Goal: Information Seeking & Learning: Understand process/instructions

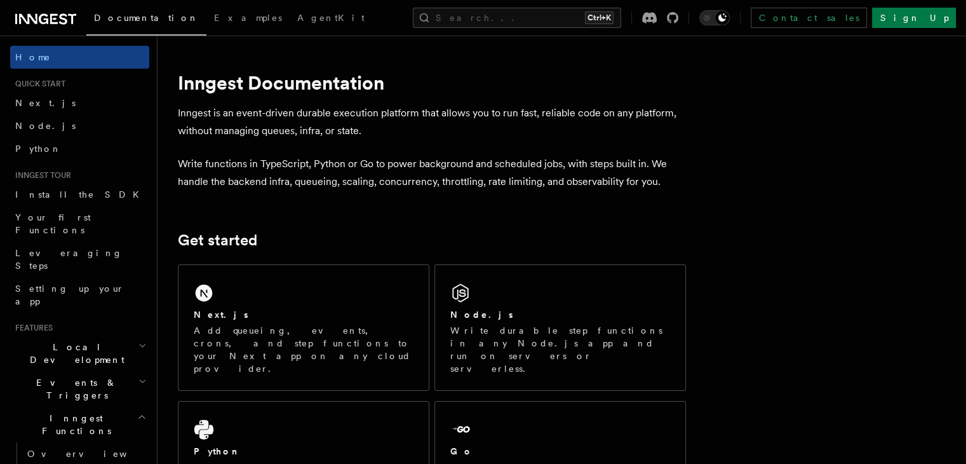
drag, startPoint x: 595, startPoint y: 186, endPoint x: 592, endPoint y: 231, distance: 45.2
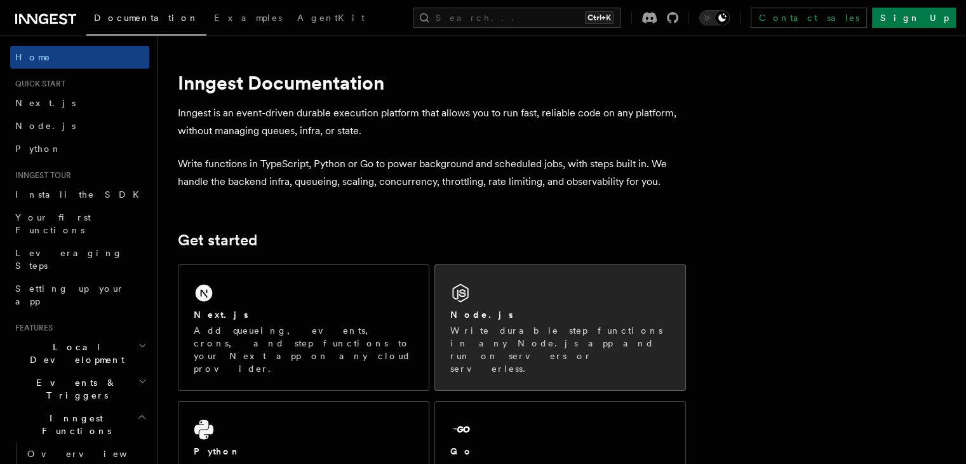
click at [577, 313] on div "Node.js" at bounding box center [560, 314] width 220 height 13
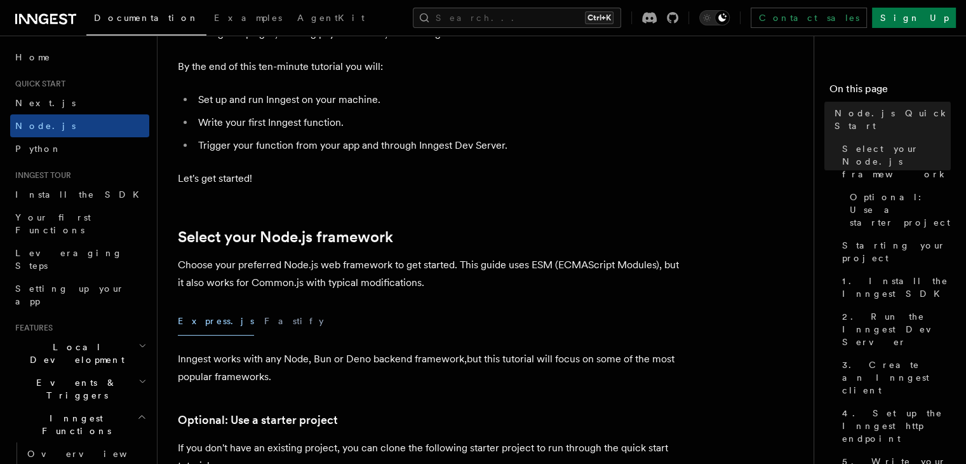
drag, startPoint x: 372, startPoint y: 145, endPoint x: 372, endPoint y: 159, distance: 13.3
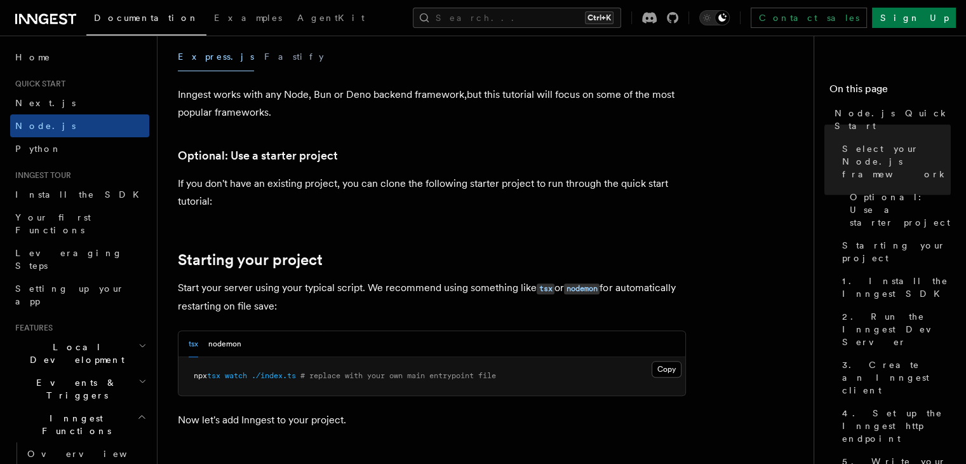
scroll to position [413, 0]
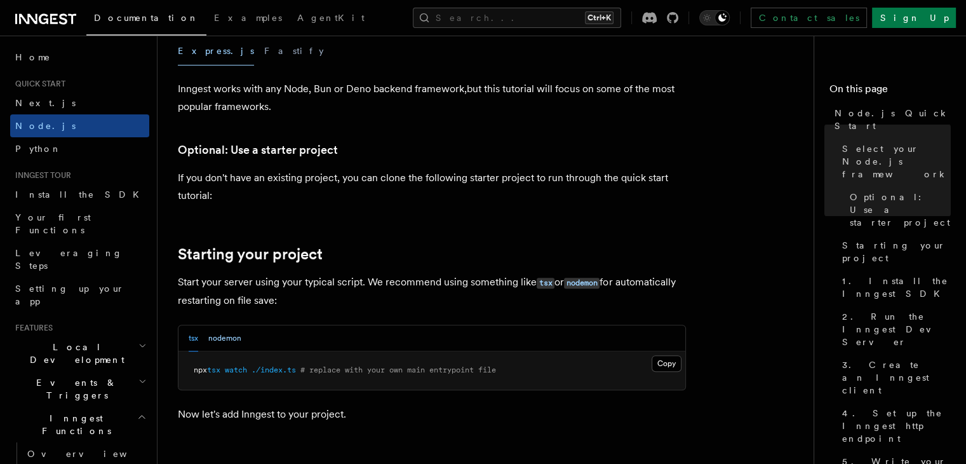
click at [213, 339] on button "nodemon" at bounding box center [224, 338] width 33 height 26
click at [201, 343] on div "tsx nodemon" at bounding box center [215, 338] width 53 height 26
drag, startPoint x: 358, startPoint y: 226, endPoint x: 348, endPoint y: 168, distance: 58.7
click at [50, 125] on link "Node.js" at bounding box center [79, 125] width 139 height 23
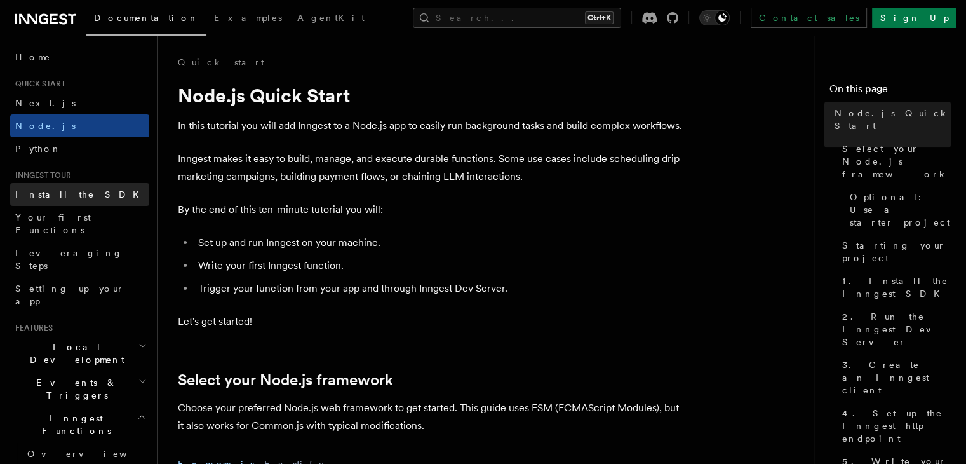
click at [46, 199] on span "Install the SDK" at bounding box center [81, 194] width 132 height 13
click at [15, 198] on link "Install the SDK" at bounding box center [79, 194] width 139 height 23
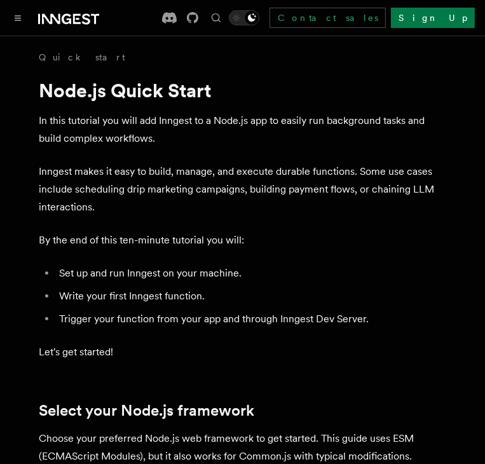
click at [95, 117] on p "In this tutorial you will add Inngest to a Node.js app to easily run background…" at bounding box center [242, 130] width 407 height 36
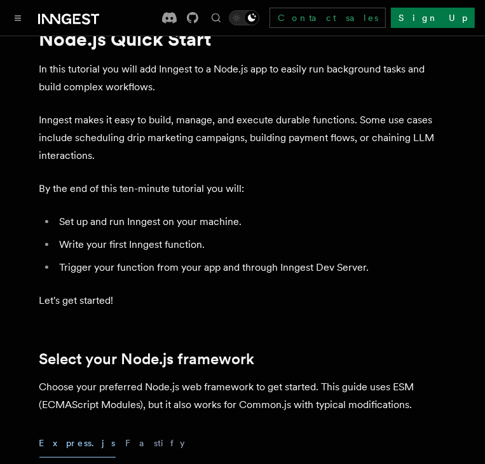
scroll to position [125, 0]
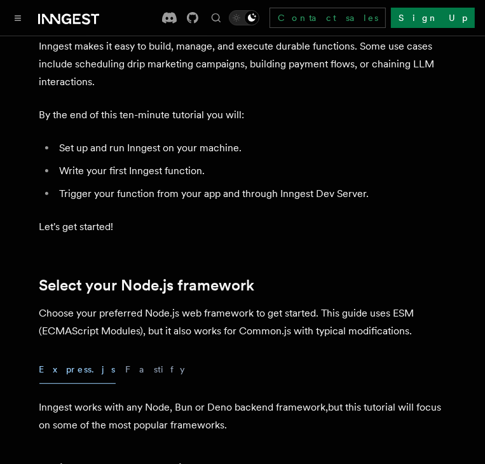
drag, startPoint x: 176, startPoint y: 216, endPoint x: 175, endPoint y: 236, distance: 19.7
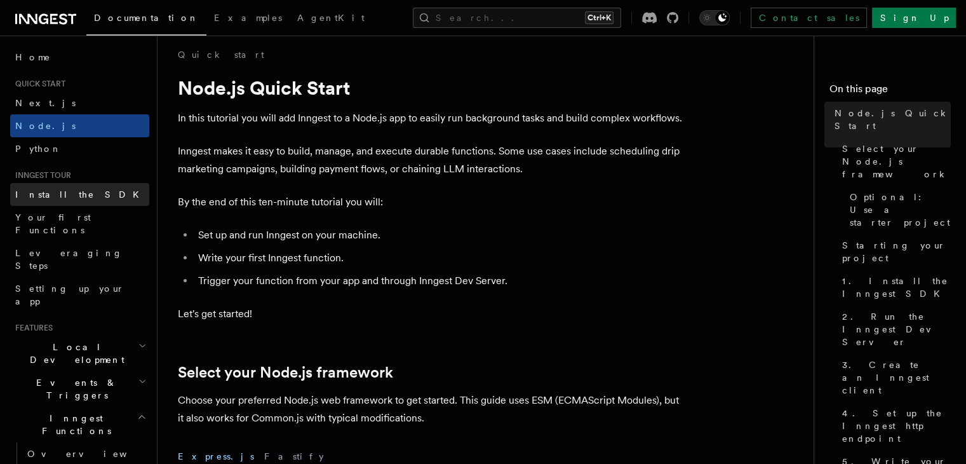
scroll to position [13, 0]
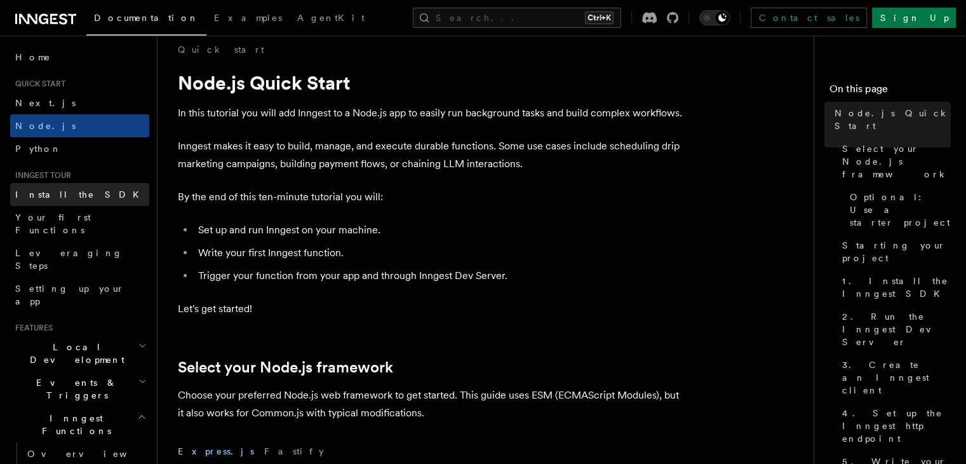
click at [60, 199] on span "Install the SDK" at bounding box center [81, 194] width 132 height 13
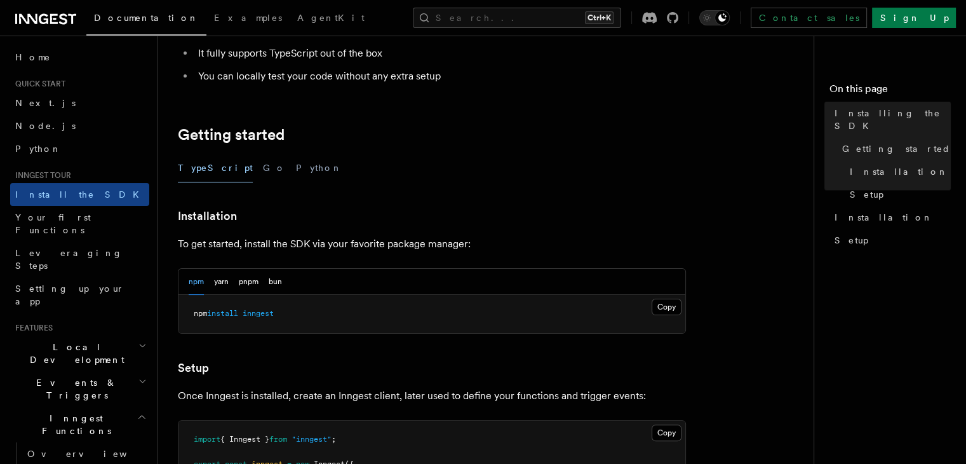
scroll to position [266, 0]
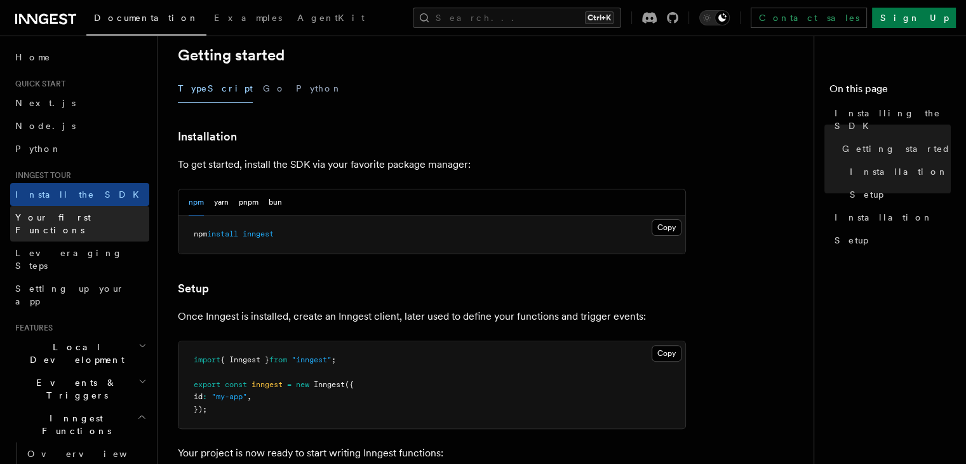
click at [91, 214] on span "Your first Functions" at bounding box center [53, 223] width 76 height 23
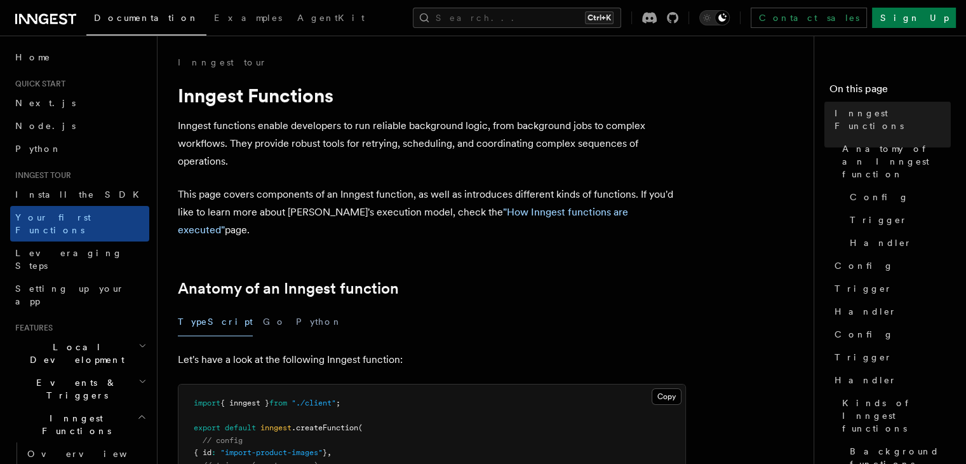
drag, startPoint x: 399, startPoint y: 138, endPoint x: 379, endPoint y: 241, distance: 104.2
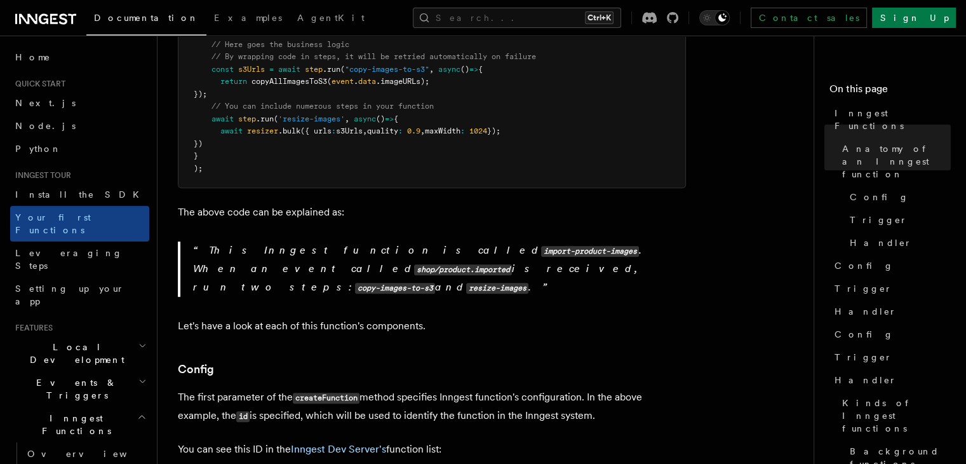
drag, startPoint x: 374, startPoint y: 255, endPoint x: 374, endPoint y: 208, distance: 46.4
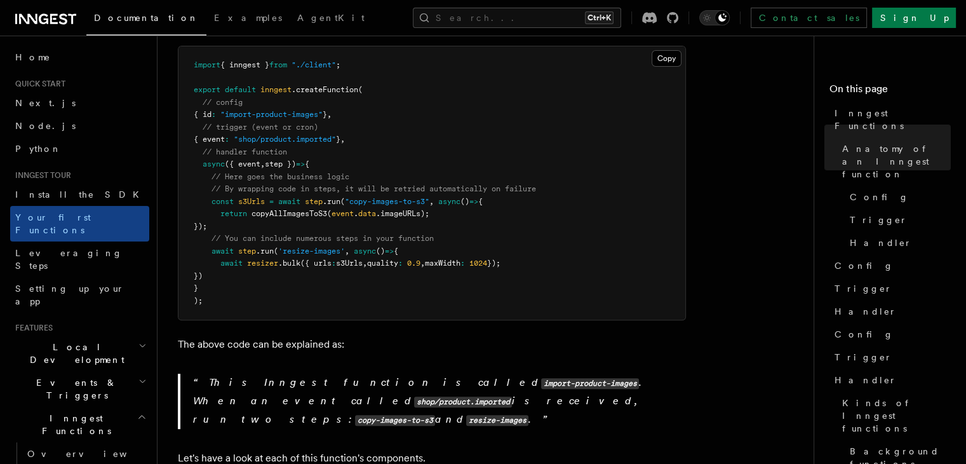
drag, startPoint x: 372, startPoint y: 137, endPoint x: 371, endPoint y: 109, distance: 28.0
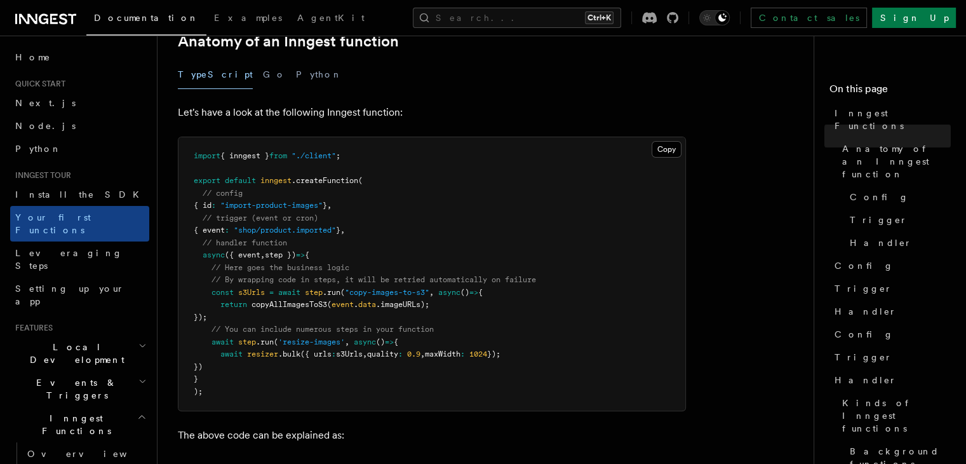
scroll to position [246, 0]
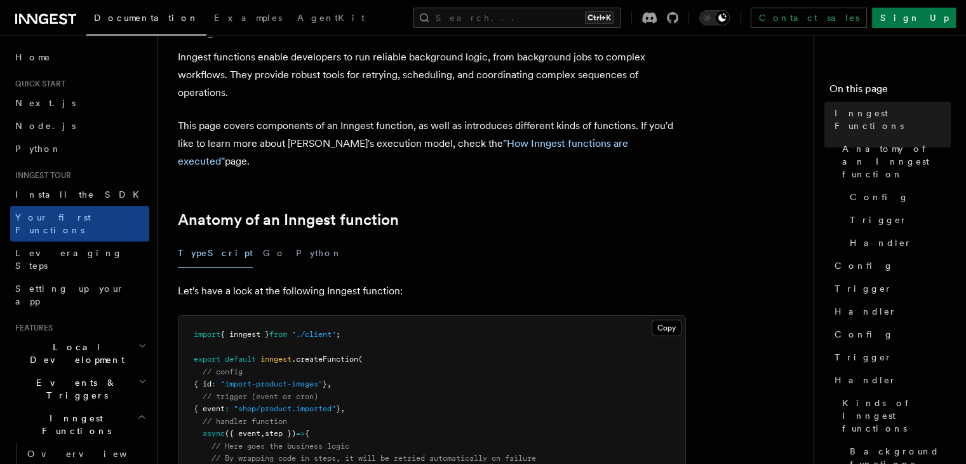
drag, startPoint x: 328, startPoint y: 73, endPoint x: 317, endPoint y: 145, distance: 73.2
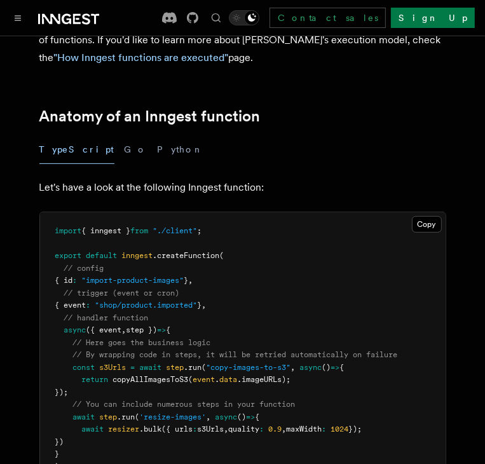
scroll to position [0, 0]
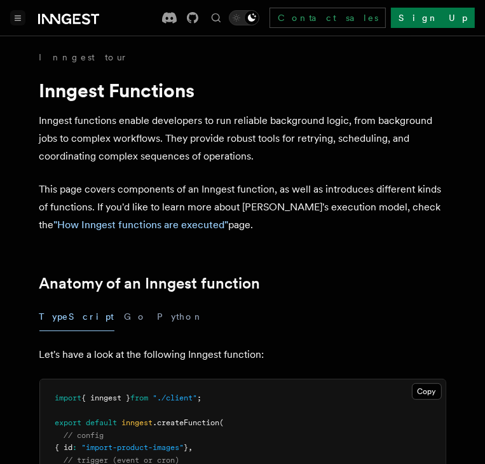
click at [20, 16] on icon "Toggle navigation" at bounding box center [18, 18] width 6 height 4
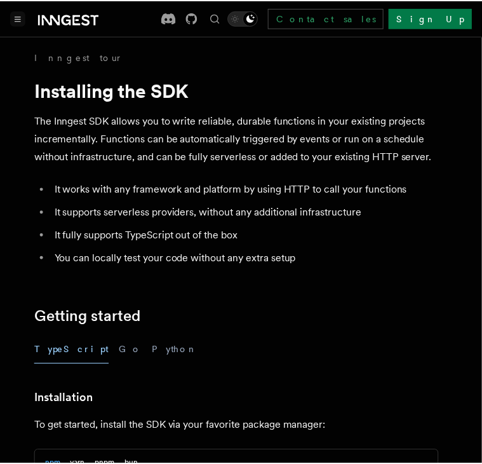
scroll to position [266, 0]
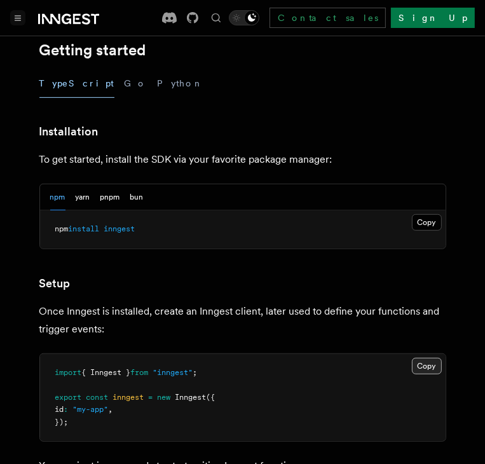
click at [428, 363] on button "Copy Copied" at bounding box center [427, 366] width 30 height 17
drag, startPoint x: 219, startPoint y: 104, endPoint x: 220, endPoint y: 159, distance: 54.6
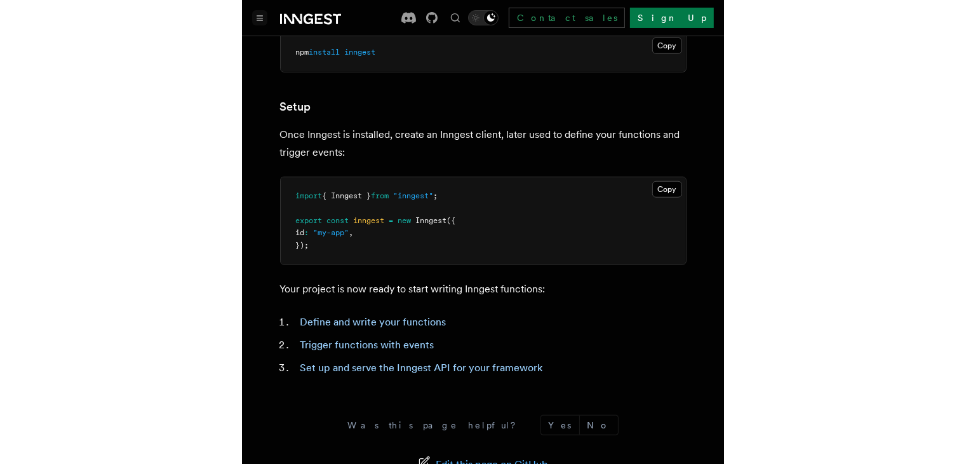
scroll to position [388, 0]
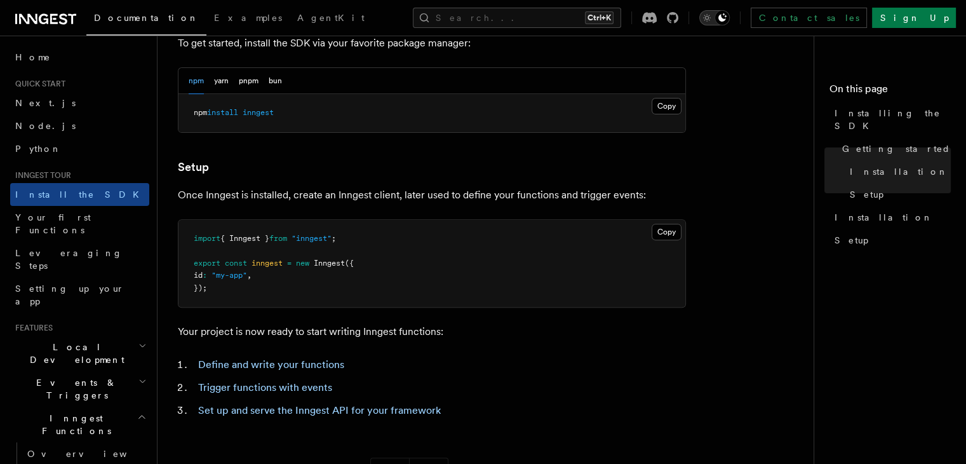
click at [713, 13] on icon "Toggle dark mode" at bounding box center [707, 17] width 13 height 13
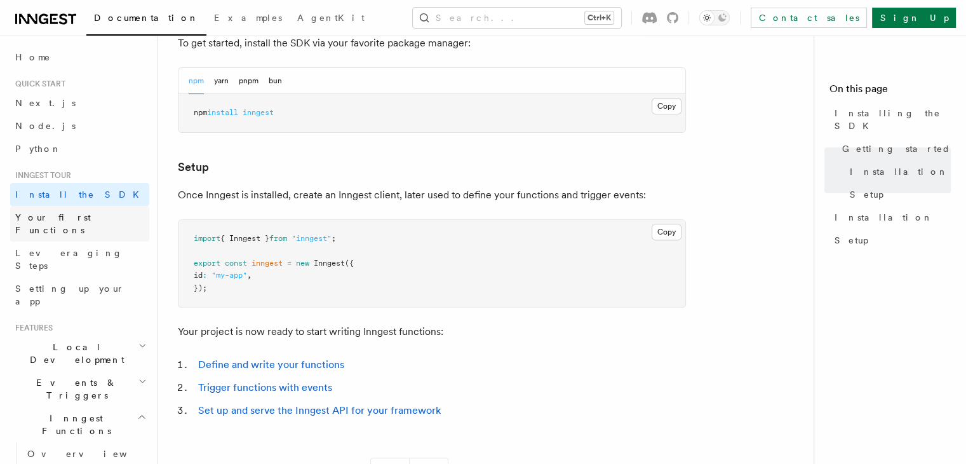
click at [55, 216] on span "Your first Functions" at bounding box center [53, 223] width 76 height 23
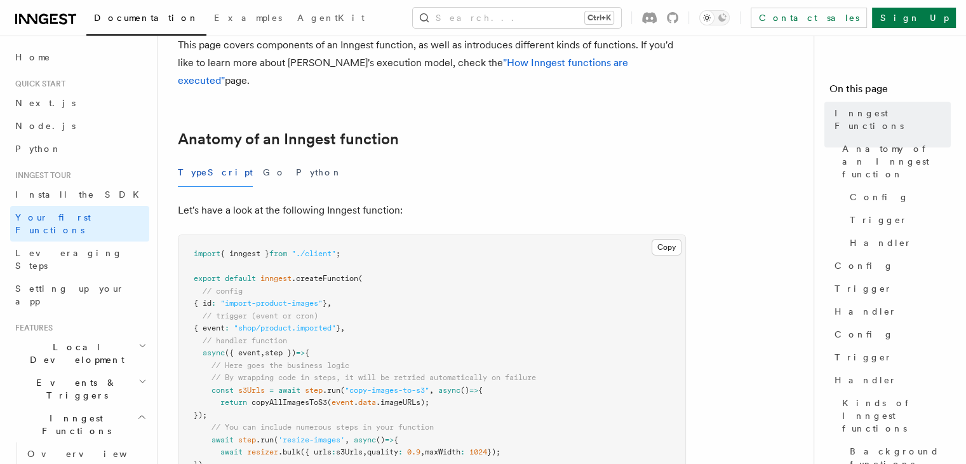
drag, startPoint x: 498, startPoint y: 252, endPoint x: 496, endPoint y: 298, distance: 45.8
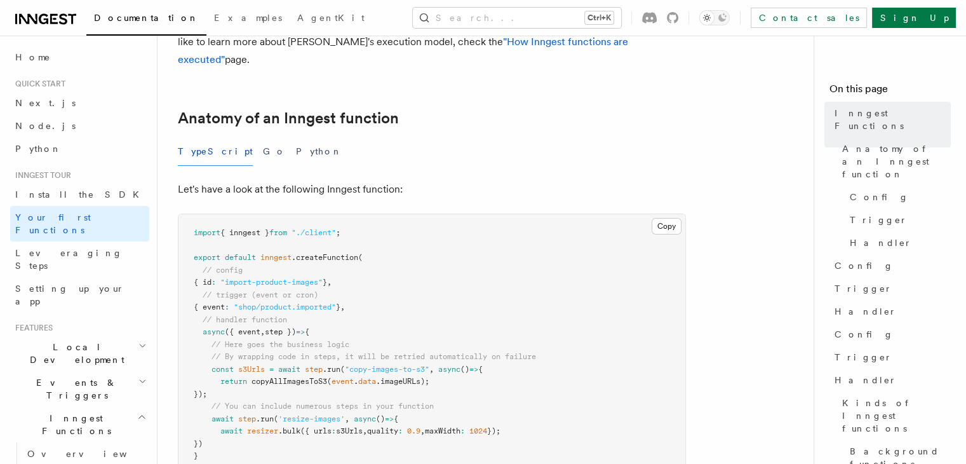
scroll to position [205, 0]
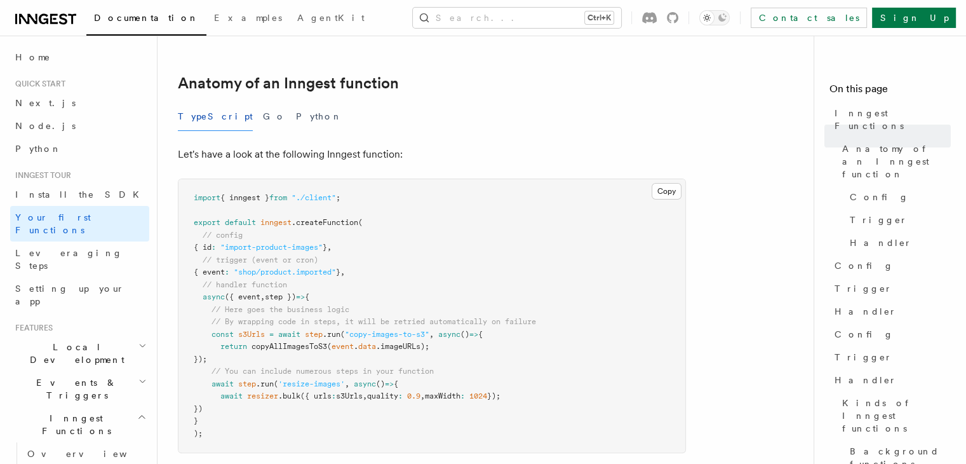
click at [341, 194] on pre "import { inngest } from "./client" ; export default inngest .createFunction ( /…" at bounding box center [432, 315] width 507 height 273
click at [30, 248] on span "Leveraging Steps" at bounding box center [68, 259] width 107 height 23
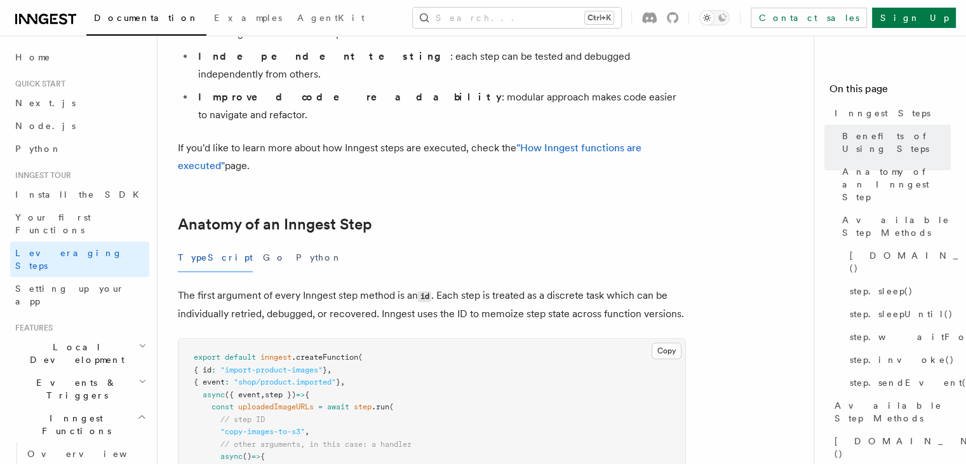
scroll to position [489, 0]
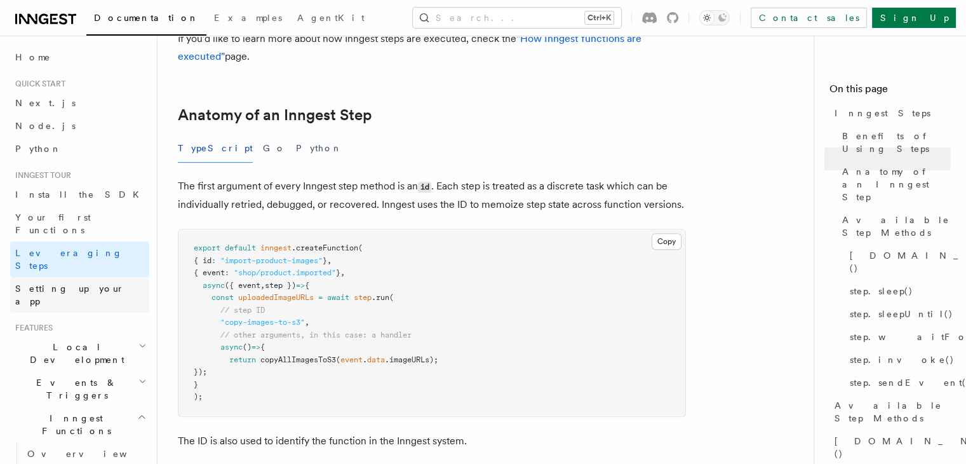
click at [84, 277] on link "Setting up your app" at bounding box center [79, 295] width 139 height 36
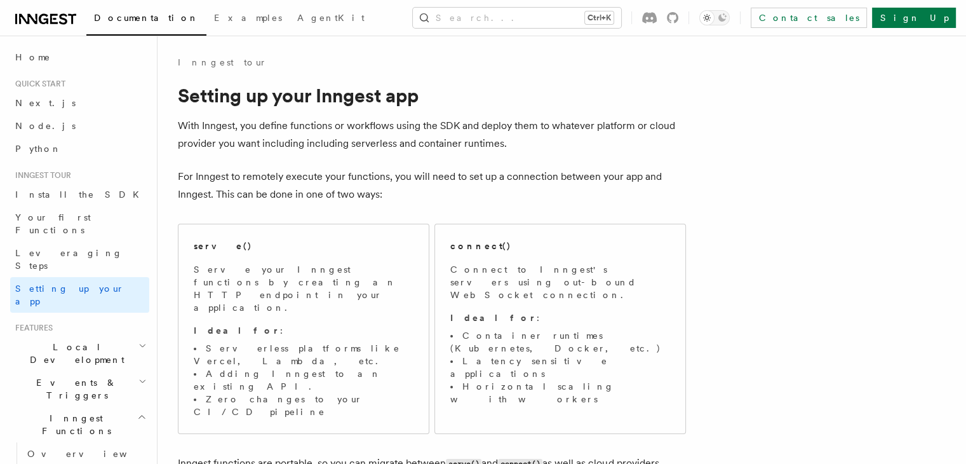
drag, startPoint x: 454, startPoint y: 202, endPoint x: 453, endPoint y: 222, distance: 19.7
drag, startPoint x: 467, startPoint y: 226, endPoint x: 467, endPoint y: 248, distance: 21.6
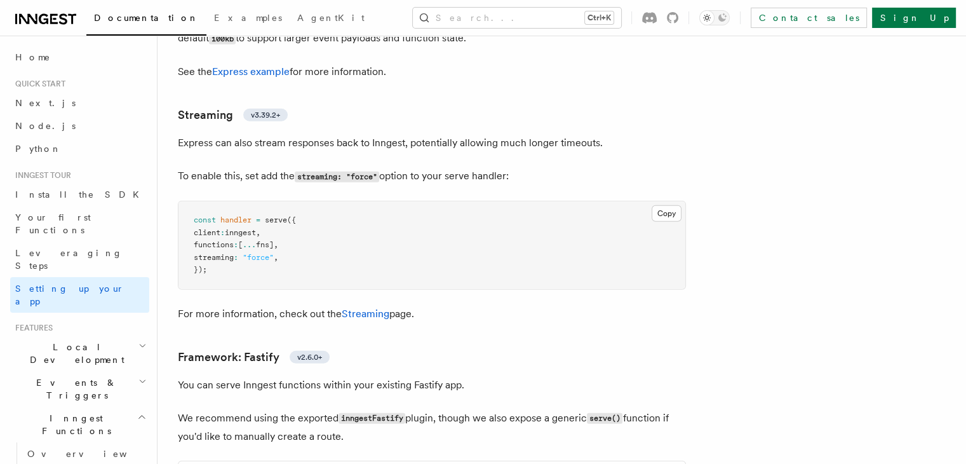
scroll to position [3619, 0]
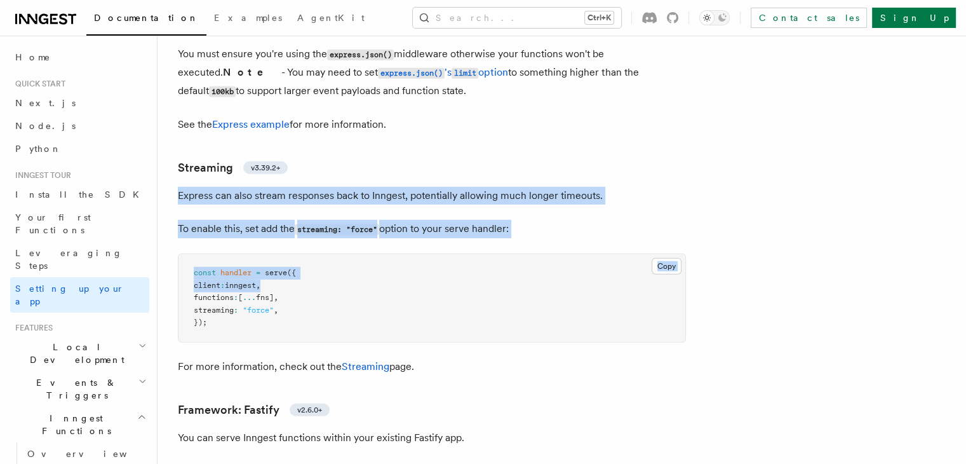
drag, startPoint x: 375, startPoint y: 87, endPoint x: 436, endPoint y: 232, distance: 157.2
click at [436, 254] on pre "const handler = serve ({ client : inngest , functions : [ ... fns] , streaming …" at bounding box center [432, 298] width 507 height 88
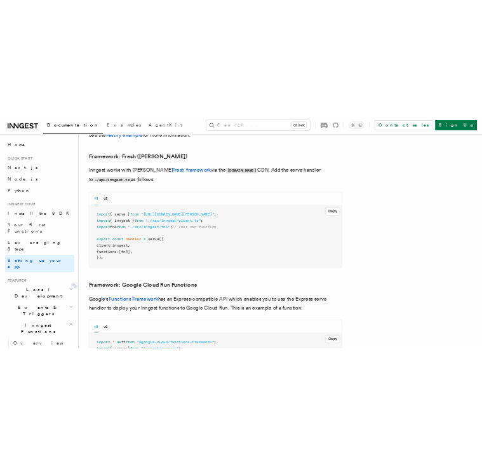
scroll to position [4647, 0]
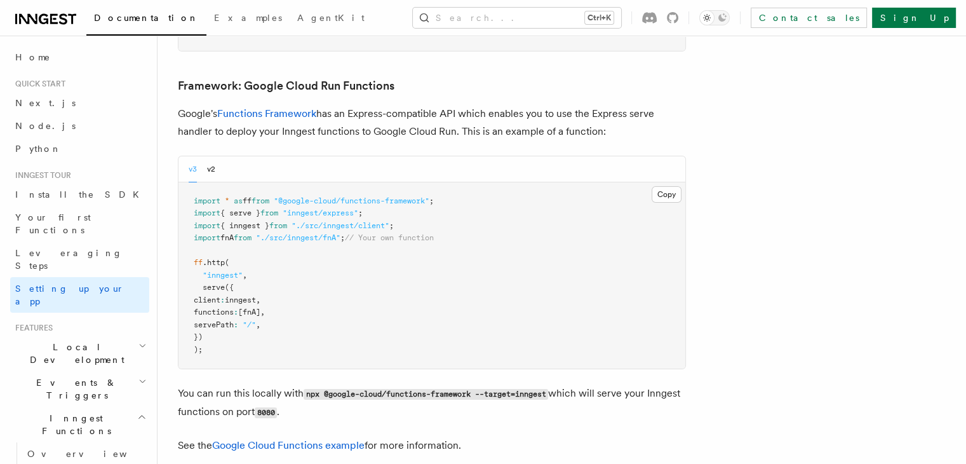
drag, startPoint x: 214, startPoint y: 234, endPoint x: 309, endPoint y: 284, distance: 106.8
click at [309, 284] on pre "import * as ff from "@google-cloud/functions-framework" ; import { serve } from…" at bounding box center [432, 275] width 507 height 187
copy code "serve ({ client : inngest , functions : [fnA] , servePath : "/" , })"
click at [260, 307] on span "[fnA]" at bounding box center [249, 311] width 22 height 9
click at [256, 320] on span ""/"" at bounding box center [249, 324] width 13 height 9
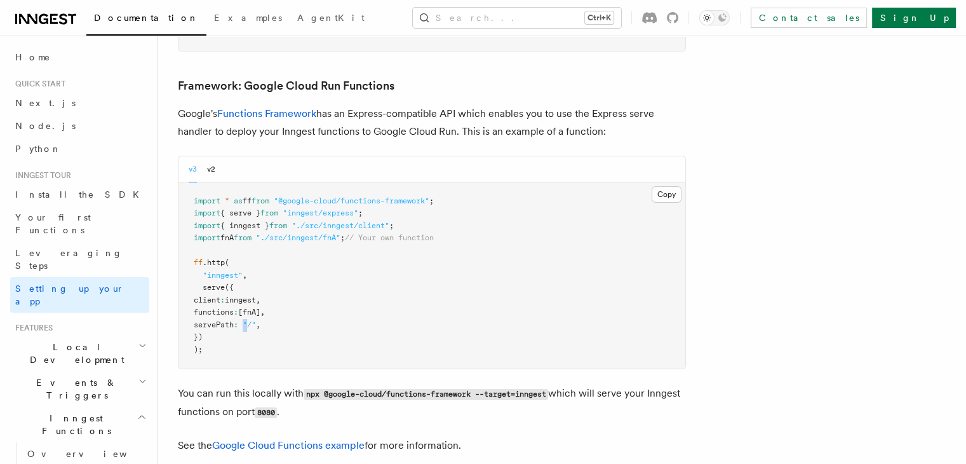
click at [256, 320] on span ""/"" at bounding box center [249, 324] width 13 height 9
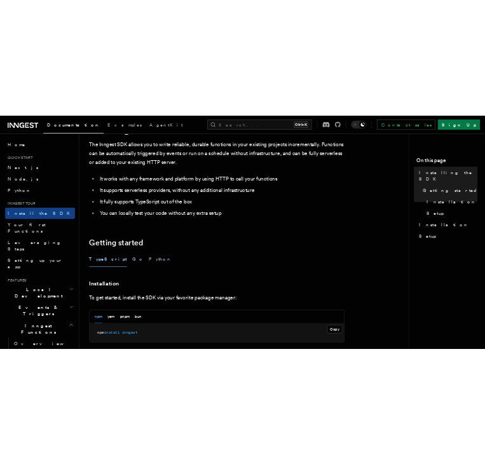
scroll to position [160, 0]
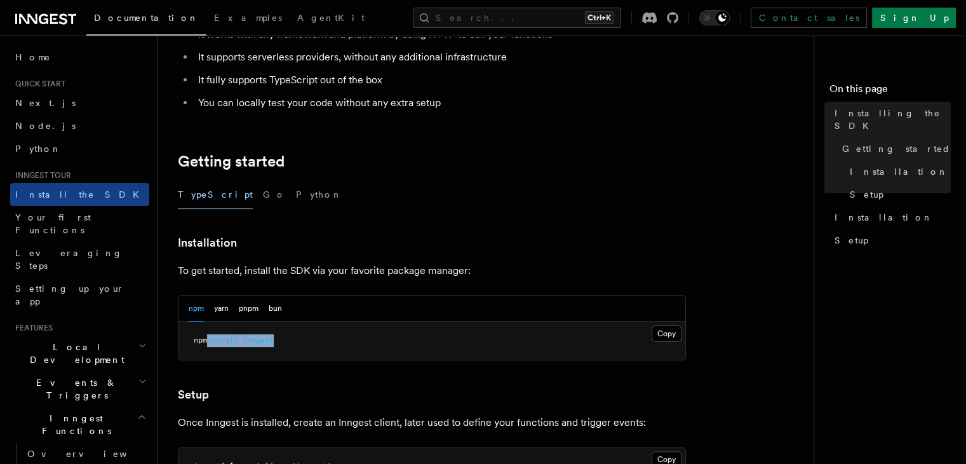
drag, startPoint x: 315, startPoint y: 335, endPoint x: 198, endPoint y: 336, distance: 117.5
click at [198, 336] on pre "npm install inngest" at bounding box center [432, 340] width 507 height 38
click at [185, 340] on pre "npm install inngest" at bounding box center [432, 340] width 507 height 38
click at [668, 333] on button "Copy Copied" at bounding box center [667, 333] width 30 height 17
click at [600, 236] on h3 "Installation" at bounding box center [432, 243] width 508 height 18
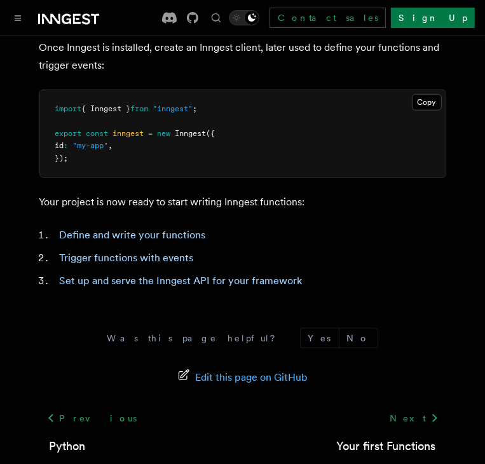
scroll to position [483, 0]
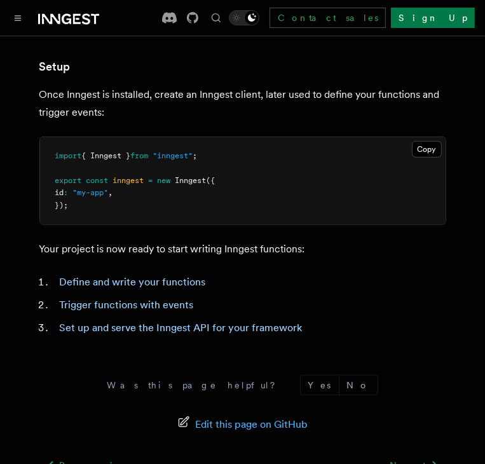
click at [44, 151] on pre "import { Inngest } from "inngest" ; export const inngest = new Inngest ({ id : …" at bounding box center [242, 181] width 405 height 88
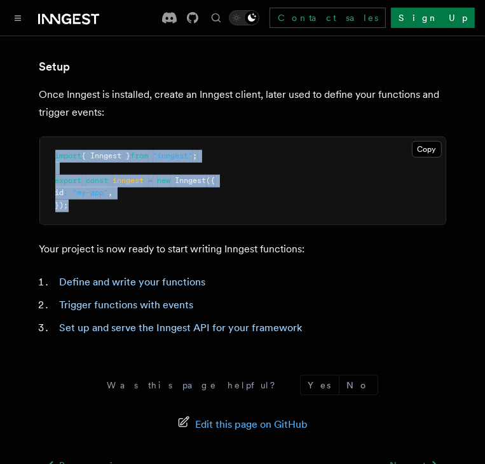
drag, startPoint x: 49, startPoint y: 153, endPoint x: 85, endPoint y: 210, distance: 67.1
click at [85, 210] on pre "import { Inngest } from "inngest" ; export const inngest = new Inngest ({ id : …" at bounding box center [242, 181] width 405 height 88
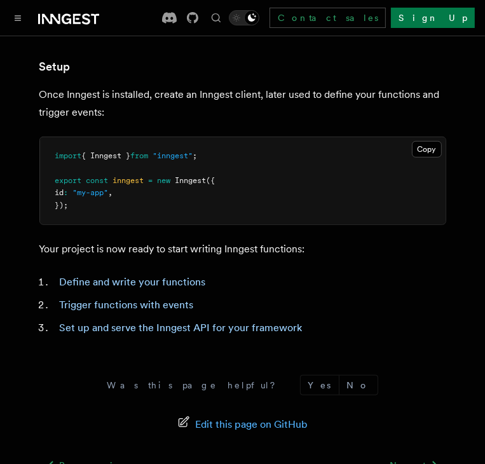
click at [252, 224] on article "Inngest tour Installing the SDK The Inngest SDK allows you to write reliable, d…" at bounding box center [242, 77] width 454 height 1018
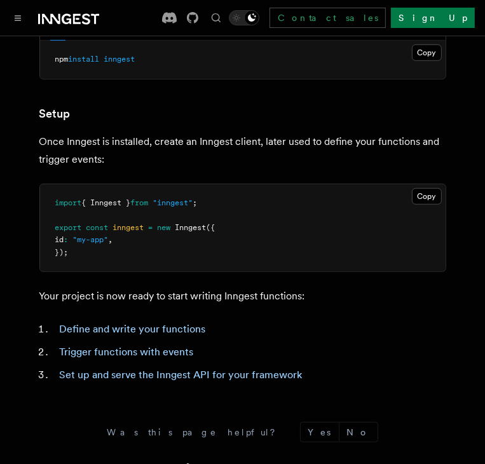
scroll to position [406, 0]
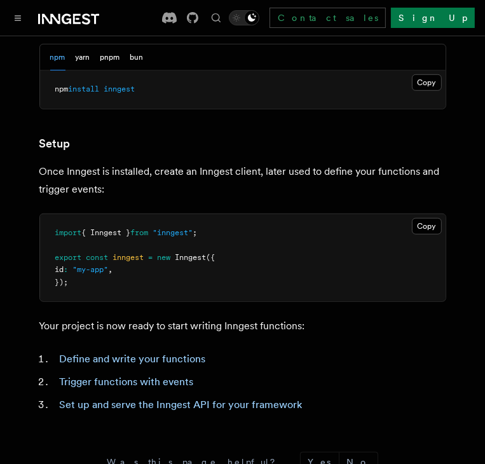
click at [76, 240] on pre "import { Inngest } from "inngest" ; export const inngest = new Inngest ({ id : …" at bounding box center [242, 258] width 405 height 88
click at [48, 213] on div "Copy Copied import { Inngest } from "inngest" ; export const inngest = new Inng…" at bounding box center [242, 257] width 407 height 89
click at [58, 220] on div "Copy Copied import { Inngest } from "inngest" ; export const inngest = new Inng…" at bounding box center [242, 257] width 407 height 89
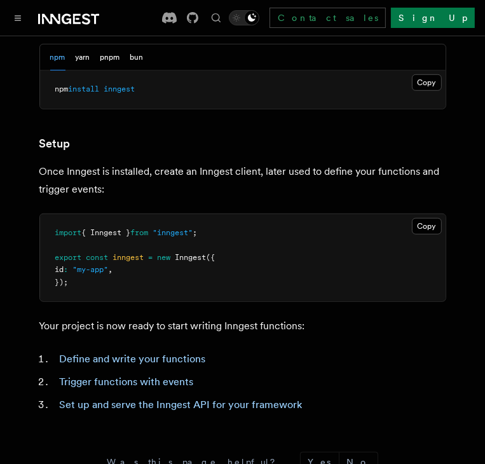
drag, startPoint x: 72, startPoint y: 253, endPoint x: 65, endPoint y: 213, distance: 40.6
click at [65, 213] on body "Documentation Examples AgentKit Search... Ctrl+K Contact sales Sign Up Search..…" at bounding box center [242, 128] width 485 height 1069
click at [65, 214] on pre "import { Inngest } from "inngest" ; export const inngest = new Inngest ({ id : …" at bounding box center [242, 258] width 405 height 88
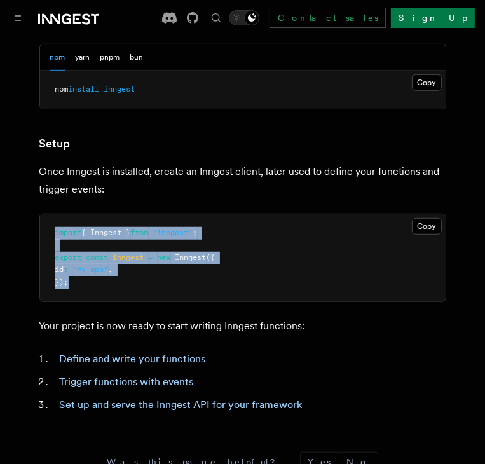
drag, startPoint x: 45, startPoint y: 225, endPoint x: 67, endPoint y: 290, distance: 68.3
click at [67, 290] on pre "import { Inngest } from "inngest" ; export const inngest = new Inngest ({ id : …" at bounding box center [242, 258] width 405 height 88
click at [57, 233] on span "import" at bounding box center [68, 232] width 27 height 9
click at [149, 276] on pre "import { Inngest } from "inngest" ; export const inngest = new Inngest ({ id : …" at bounding box center [242, 258] width 405 height 88
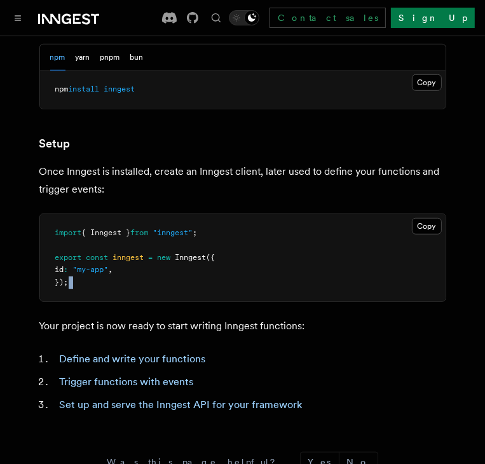
click at [149, 276] on pre "import { Inngest } from "inngest" ; export const inngest = new Inngest ({ id : …" at bounding box center [242, 258] width 405 height 88
click at [63, 283] on span "});" at bounding box center [61, 282] width 13 height 9
drag, startPoint x: 74, startPoint y: 283, endPoint x: 65, endPoint y: 279, distance: 9.7
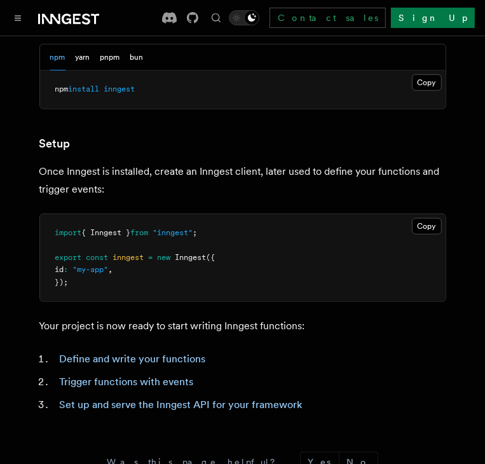
click at [66, 279] on pre "import { Inngest } from "inngest" ; export const inngest = new Inngest ({ id : …" at bounding box center [242, 258] width 405 height 88
click at [79, 283] on pre "import { Inngest } from "inngest" ; export const inngest = new Inngest ({ id : …" at bounding box center [242, 258] width 405 height 88
click at [71, 280] on pre "import { Inngest } from "inngest" ; export const inngest = new Inngest ({ id : …" at bounding box center [242, 258] width 405 height 88
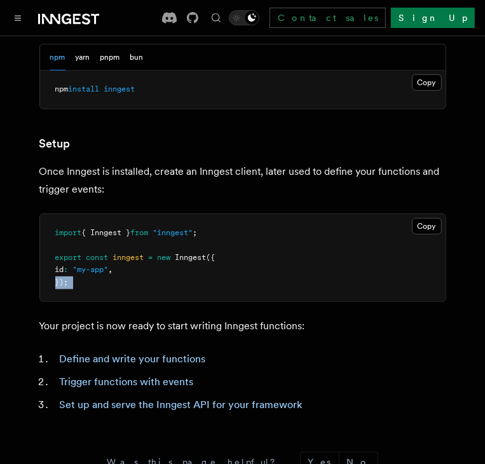
click at [71, 280] on pre "import { Inngest } from "inngest" ; export const inngest = new Inngest ({ id : …" at bounding box center [242, 258] width 405 height 88
drag, startPoint x: 85, startPoint y: 220, endPoint x: 79, endPoint y: 227, distance: 9.4
click at [79, 228] on span "import" at bounding box center [68, 232] width 27 height 9
click at [84, 237] on pre "import { Inngest } from "inngest" ; export const inngest = new Inngest ({ id : …" at bounding box center [242, 258] width 405 height 88
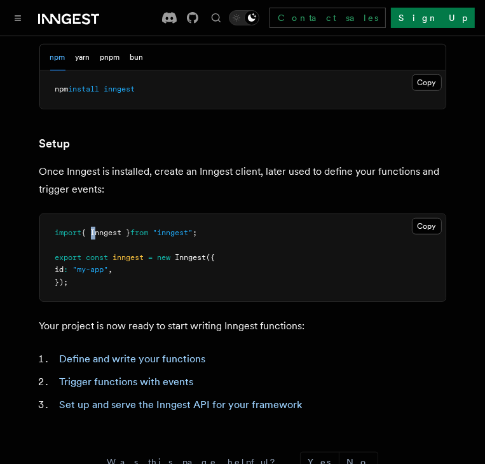
click at [92, 229] on span "{ Inngest }" at bounding box center [106, 232] width 49 height 9
click at [131, 233] on span "{ Inngest }" at bounding box center [106, 232] width 49 height 9
click at [131, 231] on span "{ Inngest }" at bounding box center [106, 232] width 49 height 9
click at [153, 231] on span at bounding box center [151, 232] width 4 height 9
click at [214, 233] on pre "import { Inngest } from "inngest" ; export const inngest = new Inngest ({ id : …" at bounding box center [242, 258] width 405 height 88
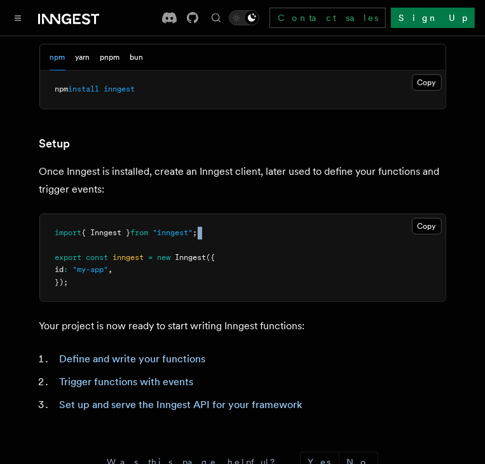
click at [214, 233] on pre "import { Inngest } from "inngest" ; export const inngest = new Inngest ({ id : …" at bounding box center [242, 258] width 405 height 88
drag, startPoint x: 168, startPoint y: 252, endPoint x: 150, endPoint y: 268, distance: 23.8
click at [157, 267] on pre "import { Inngest } from "inngest" ; export const inngest = new Inngest ({ id : …" at bounding box center [242, 258] width 405 height 88
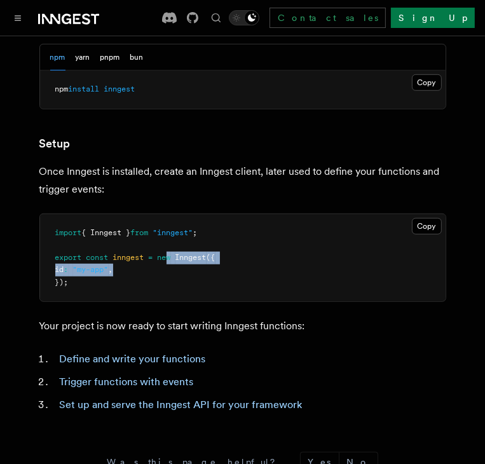
click at [150, 269] on pre "import { Inngest } from "inngest" ; export const inngest = new Inngest ({ id : …" at bounding box center [242, 258] width 405 height 88
drag, startPoint x: 145, startPoint y: 270, endPoint x: 125, endPoint y: 273, distance: 21.2
click at [132, 273] on pre "import { Inngest } from "inngest" ; export const inngest = new Inngest ({ id : …" at bounding box center [242, 258] width 405 height 88
drag, startPoint x: 106, startPoint y: 278, endPoint x: 91, endPoint y: 281, distance: 15.1
click at [105, 278] on pre "import { Inngest } from "inngest" ; export const inngest = new Inngest ({ id : …" at bounding box center [242, 258] width 405 height 88
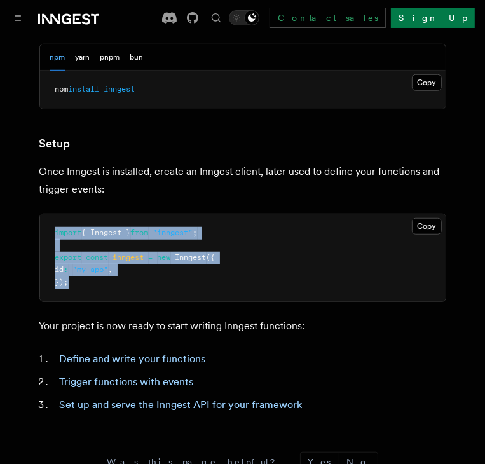
drag, startPoint x: 91, startPoint y: 281, endPoint x: 53, endPoint y: 220, distance: 72.5
click at [53, 220] on pre "import { Inngest } from "inngest" ; export const inngest = new Inngest ({ id : …" at bounding box center [242, 258] width 405 height 88
drag, startPoint x: 130, startPoint y: 267, endPoint x: 117, endPoint y: 267, distance: 13.3
drag, startPoint x: 117, startPoint y: 267, endPoint x: 103, endPoint y: 258, distance: 16.9
drag, startPoint x: 103, startPoint y: 258, endPoint x: 80, endPoint y: 246, distance: 25.9
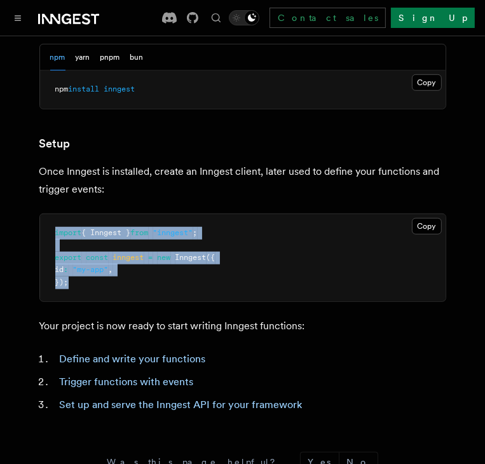
drag, startPoint x: 80, startPoint y: 246, endPoint x: 65, endPoint y: 242, distance: 15.7
drag, startPoint x: 64, startPoint y: 242, endPoint x: 55, endPoint y: 238, distance: 10.3
drag, startPoint x: 55, startPoint y: 238, endPoint x: 48, endPoint y: 236, distance: 6.6
drag, startPoint x: 48, startPoint y: 236, endPoint x: 48, endPoint y: 226, distance: 10.8
drag, startPoint x: 48, startPoint y: 226, endPoint x: 48, endPoint y: 215, distance: 10.8
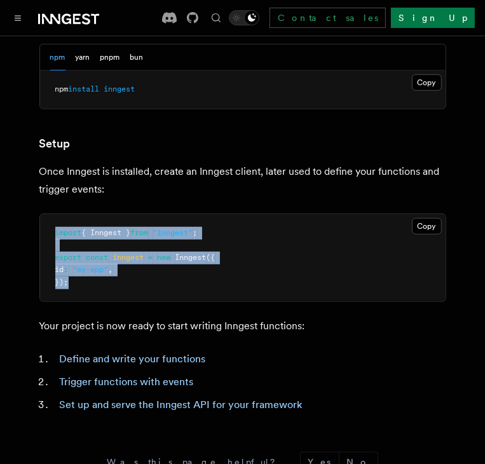
drag, startPoint x: 53, startPoint y: 211, endPoint x: 82, endPoint y: 205, distance: 29.3
drag, startPoint x: 82, startPoint y: 205, endPoint x: 118, endPoint y: 205, distance: 36.2
drag, startPoint x: 118, startPoint y: 205, endPoint x: 154, endPoint y: 206, distance: 36.2
drag, startPoint x: 154, startPoint y: 206, endPoint x: 198, endPoint y: 206, distance: 43.2
drag, startPoint x: 198, startPoint y: 206, endPoint x: 227, endPoint y: 212, distance: 30.3
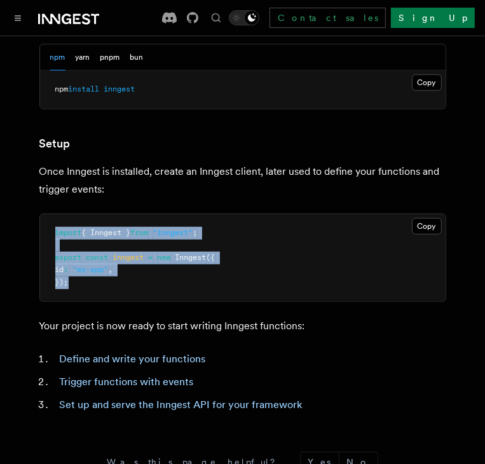
drag, startPoint x: 227, startPoint y: 212, endPoint x: 244, endPoint y: 217, distance: 17.5
drag, startPoint x: 244, startPoint y: 217, endPoint x: 248, endPoint y: 229, distance: 12.9
drag, startPoint x: 248, startPoint y: 229, endPoint x: 248, endPoint y: 237, distance: 7.6
drag, startPoint x: 251, startPoint y: 249, endPoint x: 252, endPoint y: 259, distance: 10.2
drag, startPoint x: 252, startPoint y: 259, endPoint x: 205, endPoint y: 284, distance: 52.6
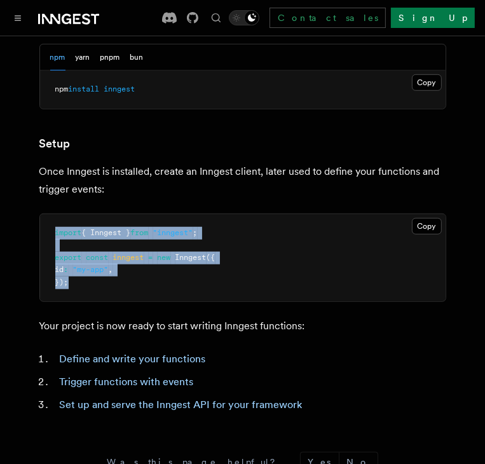
drag, startPoint x: 205, startPoint y: 284, endPoint x: 138, endPoint y: 290, distance: 67.6
drag, startPoint x: 138, startPoint y: 290, endPoint x: 89, endPoint y: 293, distance: 49.0
drag, startPoint x: 89, startPoint y: 293, endPoint x: 58, endPoint y: 289, distance: 30.7
drag, startPoint x: 58, startPoint y: 289, endPoint x: 47, endPoint y: 281, distance: 13.7
drag, startPoint x: 47, startPoint y: 281, endPoint x: 46, endPoint y: 255, distance: 26.7
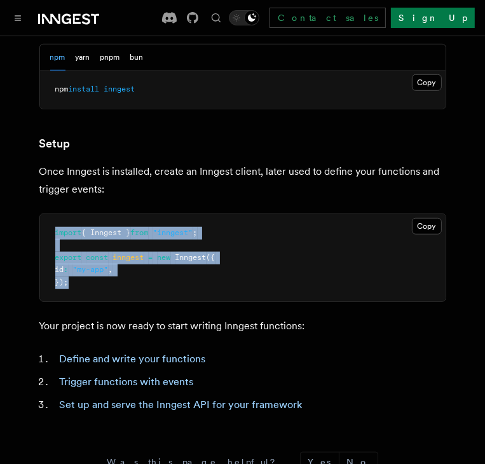
drag, startPoint x: 46, startPoint y: 255, endPoint x: 44, endPoint y: 226, distance: 29.3
drag, startPoint x: 44, startPoint y: 226, endPoint x: 44, endPoint y: 217, distance: 8.9
drag
copy code "import { Inngest } from "inngest" ; export const inngest = new Inngest ({ id : …"
click at [114, 215] on pre "import { Inngest } from "inngest" ; export const inngest = new Inngest ({ id : …" at bounding box center [242, 258] width 405 height 88
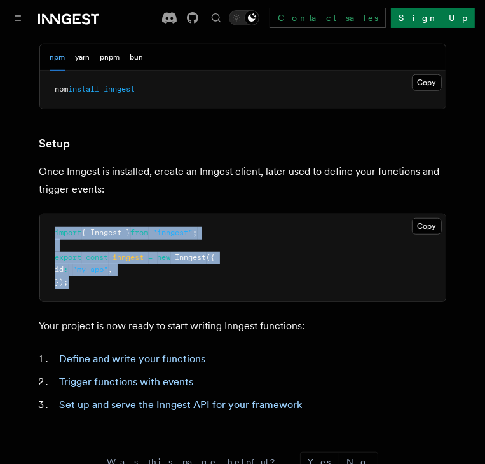
click at [114, 215] on pre "import { Inngest } from "inngest" ; export const inngest = new Inngest ({ id : …" at bounding box center [242, 258] width 405 height 88
click at [116, 249] on pre "import { Inngest } from "inngest" ; export const inngest = new Inngest ({ id : …" at bounding box center [242, 258] width 405 height 88
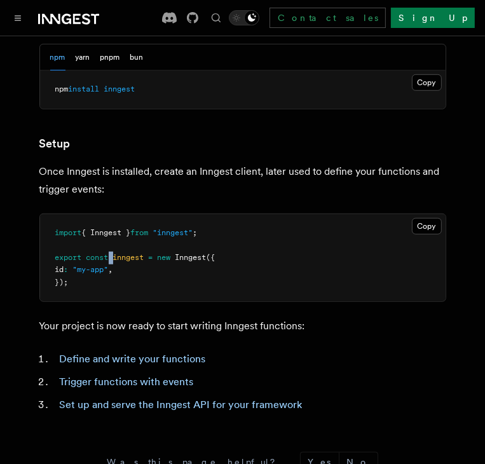
click at [115, 257] on span "export const inngest = new Inngest ({" at bounding box center [135, 257] width 160 height 9
click at [147, 255] on span "export const inngest = new Inngest ({" at bounding box center [135, 257] width 160 height 9
click at [154, 256] on span "export const inngest = new Inngest ({" at bounding box center [135, 257] width 160 height 9
click at [175, 256] on span at bounding box center [173, 257] width 4 height 9
click at [173, 257] on pre "import { Inngest } from "inngest" ; export const inngest = new Inngest ({ id : …" at bounding box center [242, 258] width 405 height 88
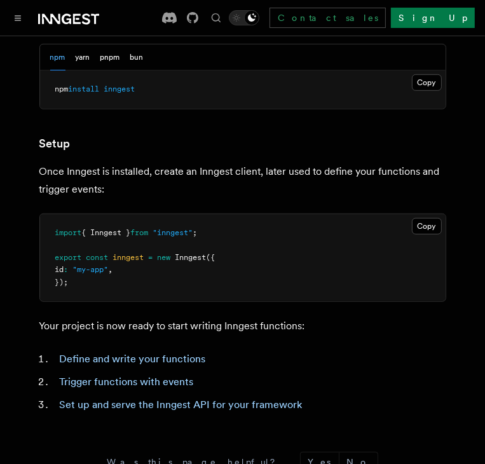
click at [173, 257] on span at bounding box center [173, 257] width 4 height 9
